Goal: Check status: Check status

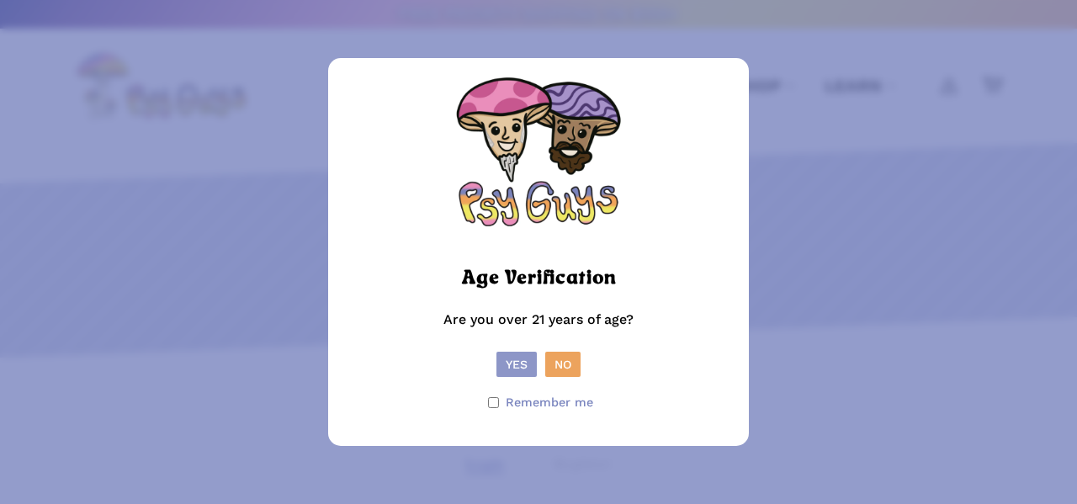
type input "**********"
click at [525, 364] on button "Yes" at bounding box center [516, 364] width 40 height 25
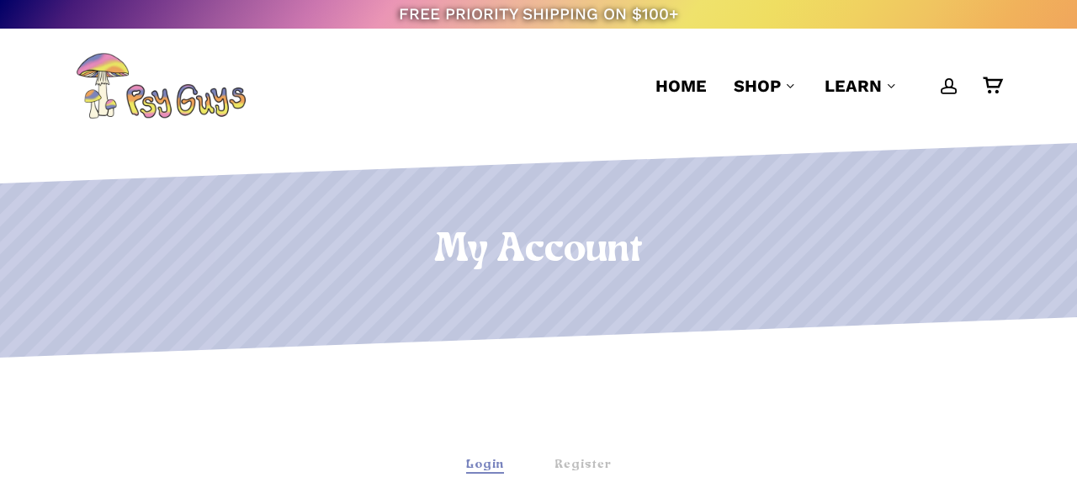
click at [495, 464] on div "Login" at bounding box center [485, 465] width 38 height 18
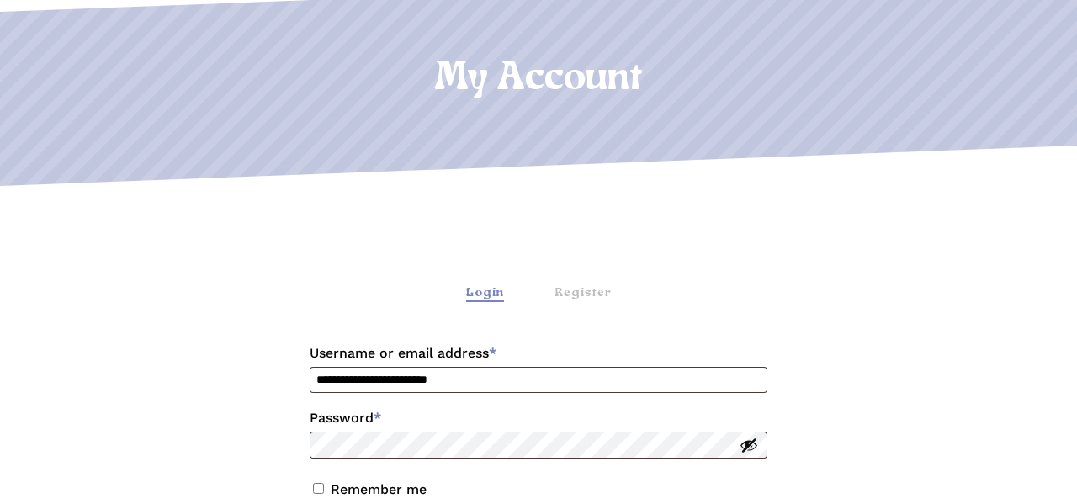
scroll to position [314, 0]
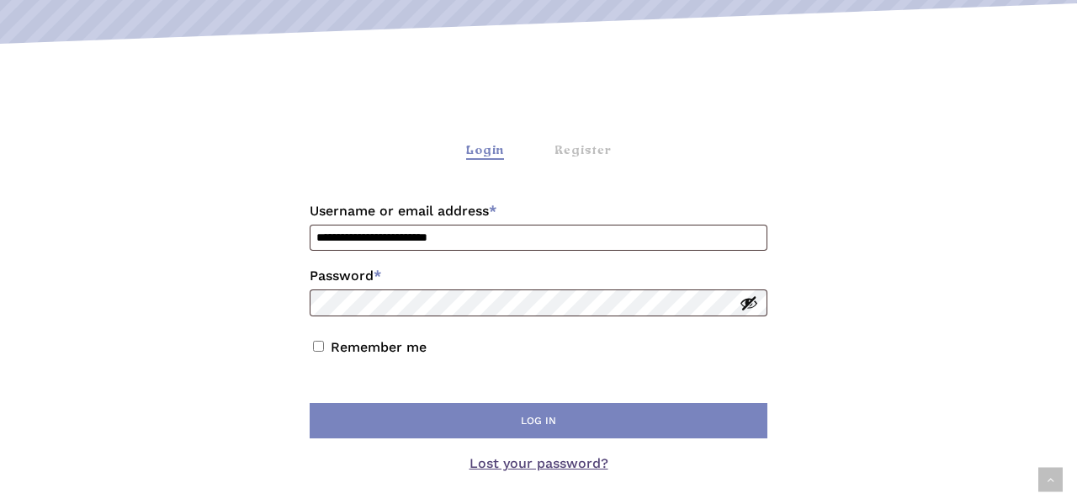
click at [451, 439] on p "Remember me Log in" at bounding box center [538, 388] width 463 height 114
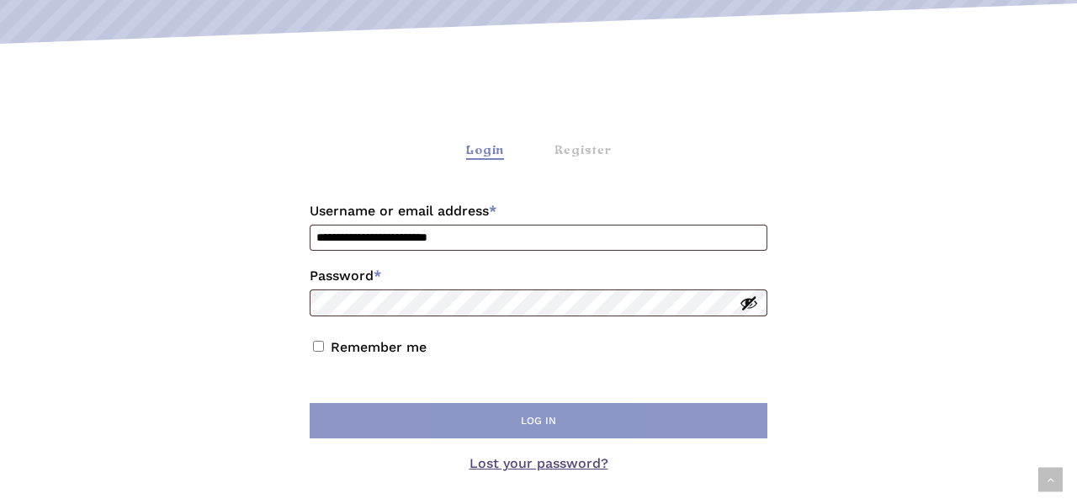
click at [450, 431] on button "Log in" at bounding box center [539, 420] width 458 height 35
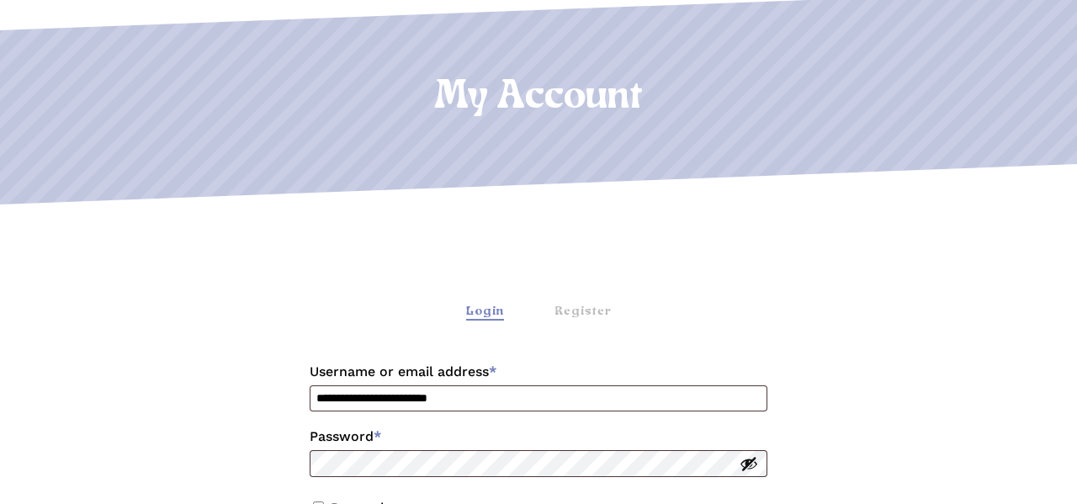
scroll to position [357, 0]
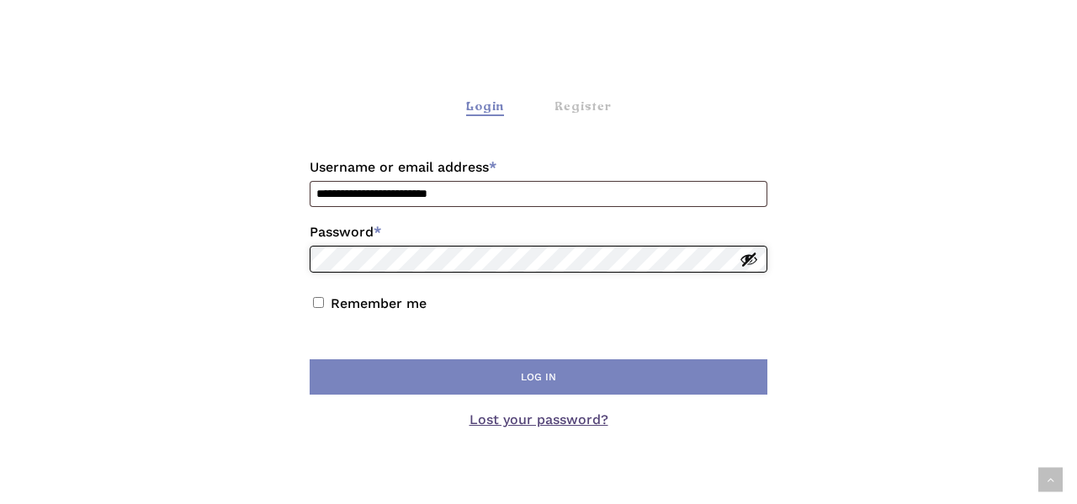
click at [310, 359] on button "Log in" at bounding box center [539, 376] width 458 height 35
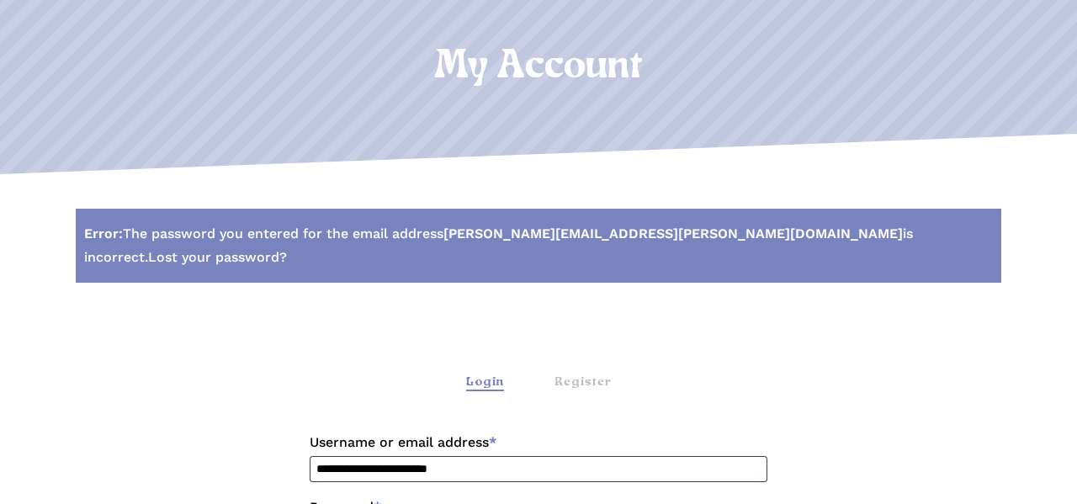
scroll to position [355, 0]
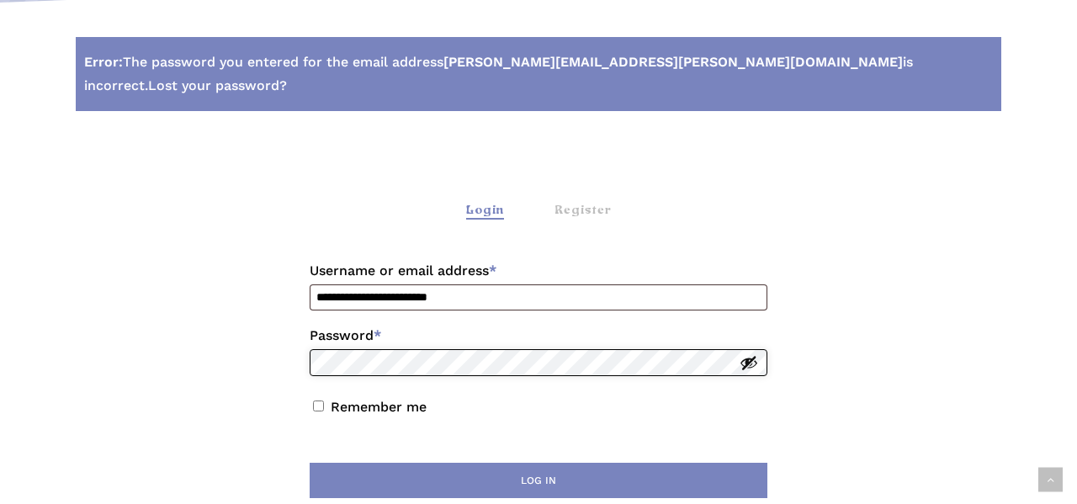
click at [310, 463] on button "Log in" at bounding box center [539, 480] width 458 height 35
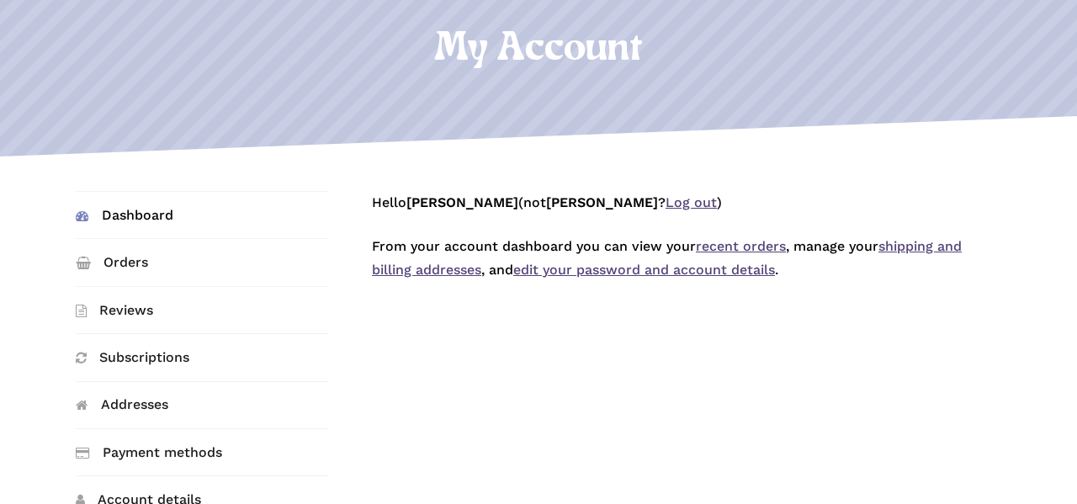
scroll to position [229, 0]
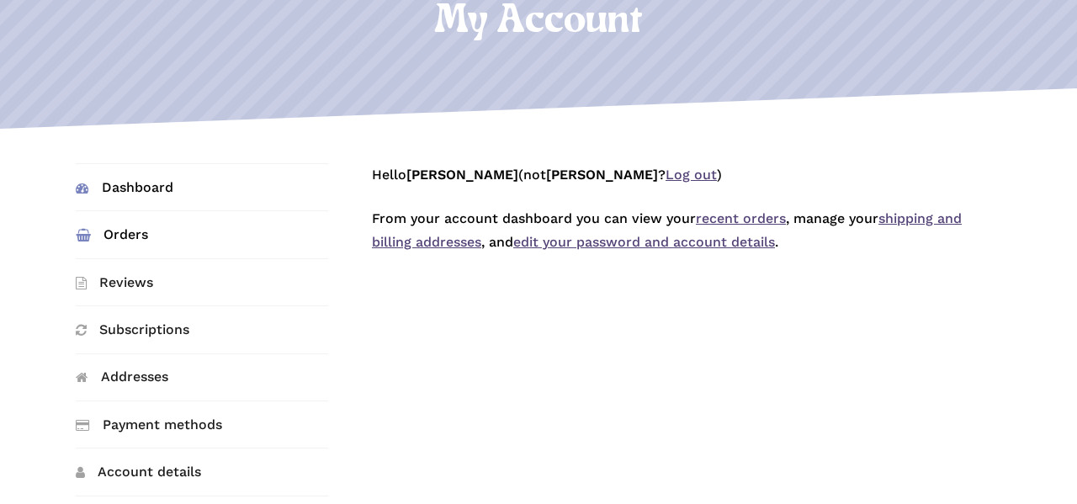
click at [119, 232] on link "Orders" at bounding box center [202, 234] width 252 height 46
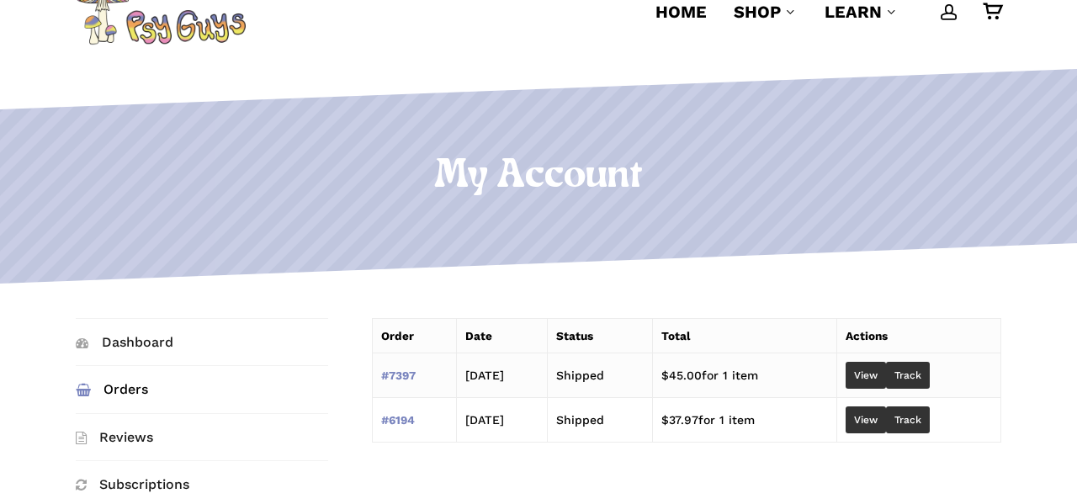
scroll to position [101, 0]
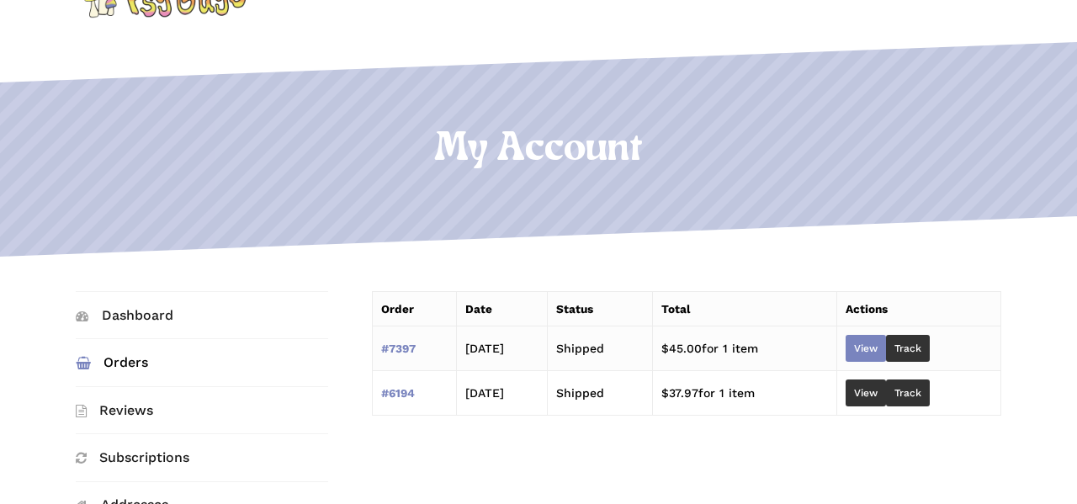
click at [886, 357] on link "View" at bounding box center [865, 348] width 40 height 27
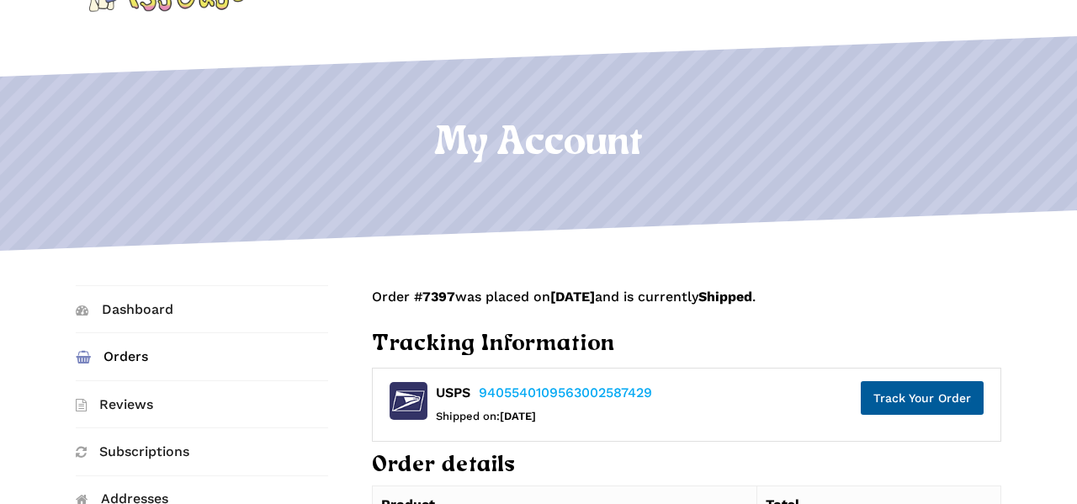
scroll to position [108, 0]
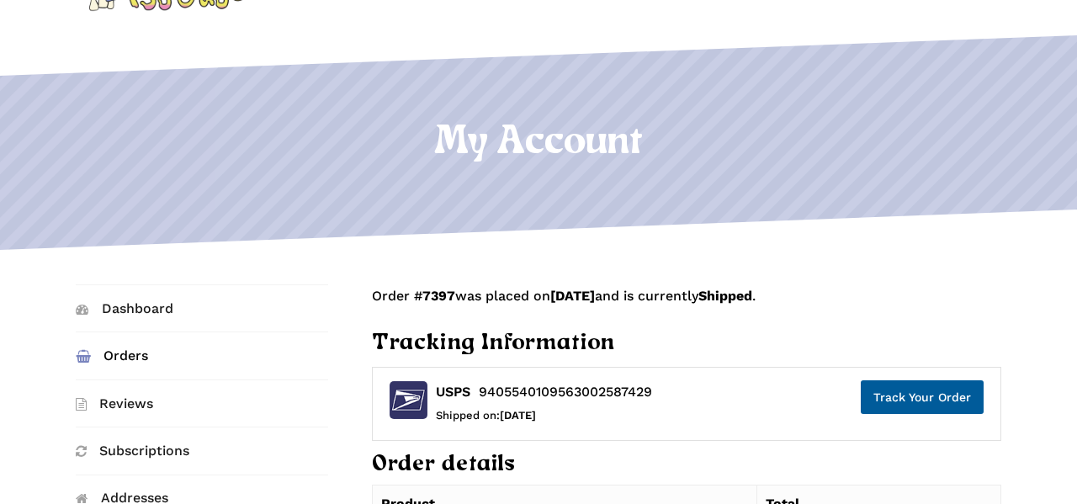
click at [570, 389] on link "9405540109563002587429" at bounding box center [565, 392] width 173 height 16
